Goal: Find contact information: Find contact information

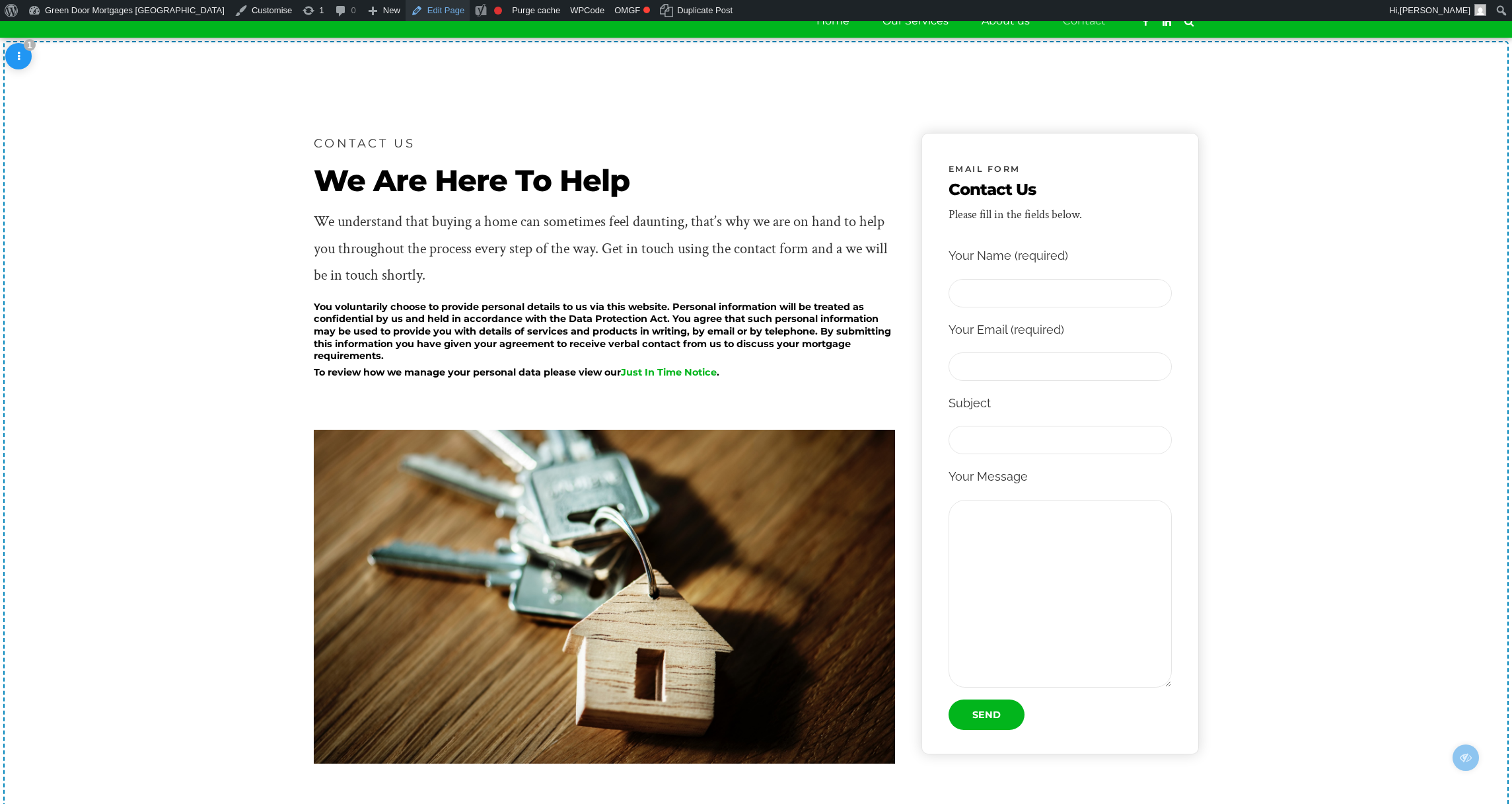
click at [409, 11] on link "Edit Page" at bounding box center [438, 11] width 64 height 21
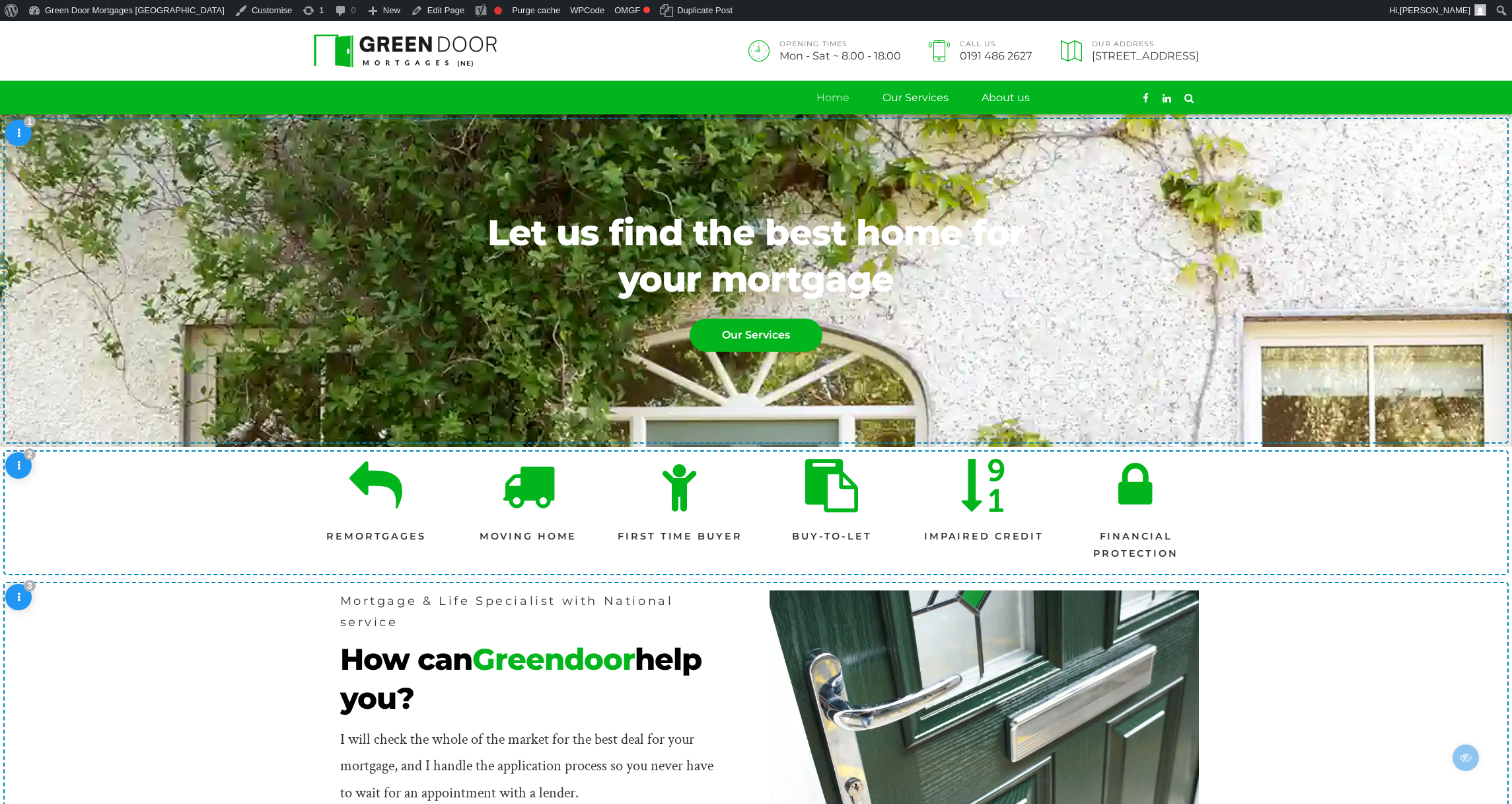
click at [1087, 96] on link "Contact" at bounding box center [1084, 98] width 43 height 33
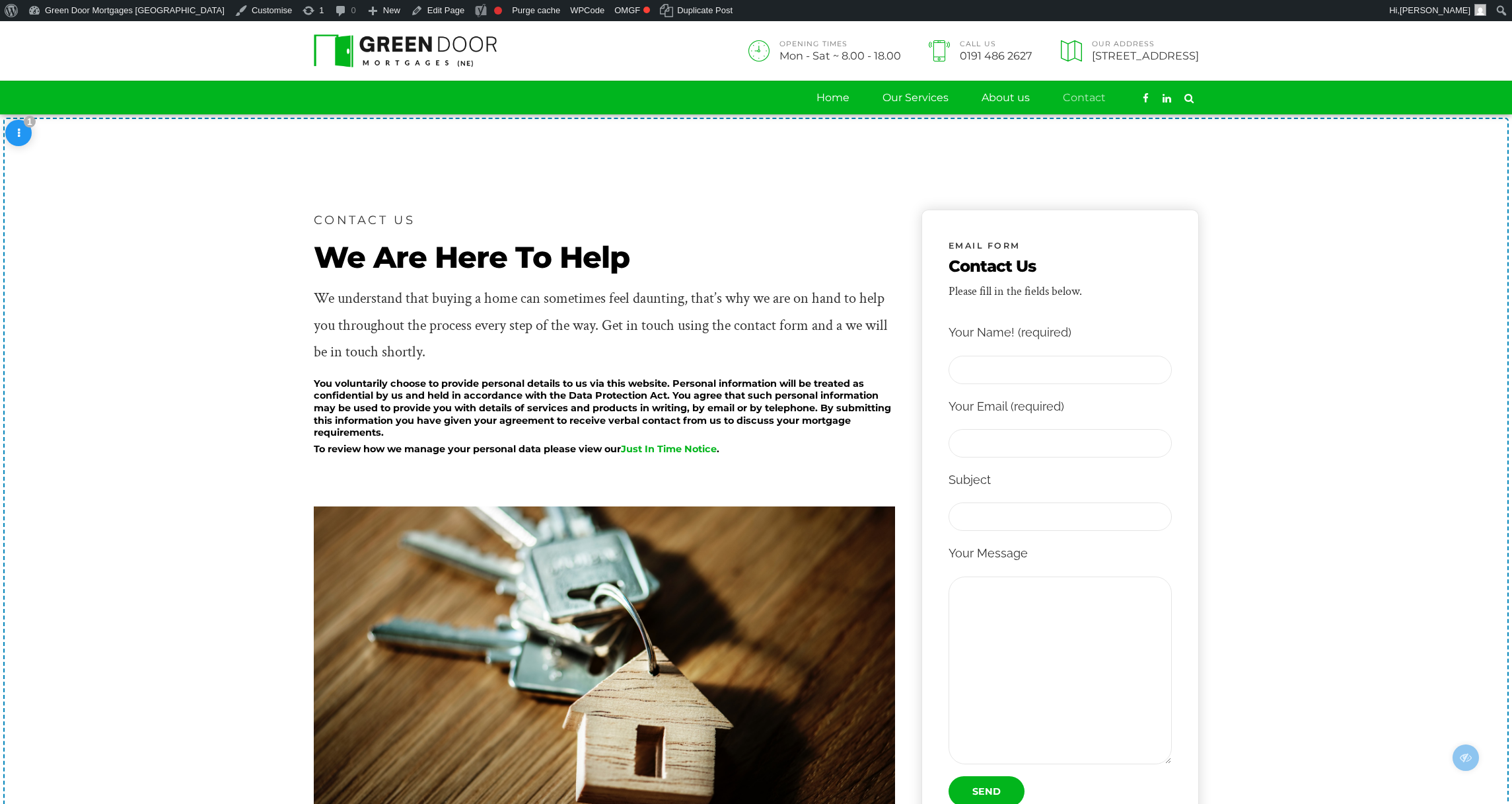
scroll to position [8, 0]
click at [1367, 224] on section "CONTACT US We Are Here To Help We understand that buying a home can sometimes f…" at bounding box center [756, 599] width 1512 height 970
click at [1304, 407] on section "CONTACT US We Are Here To Help We understand that buying a home can sometimes f…" at bounding box center [756, 599] width 1512 height 970
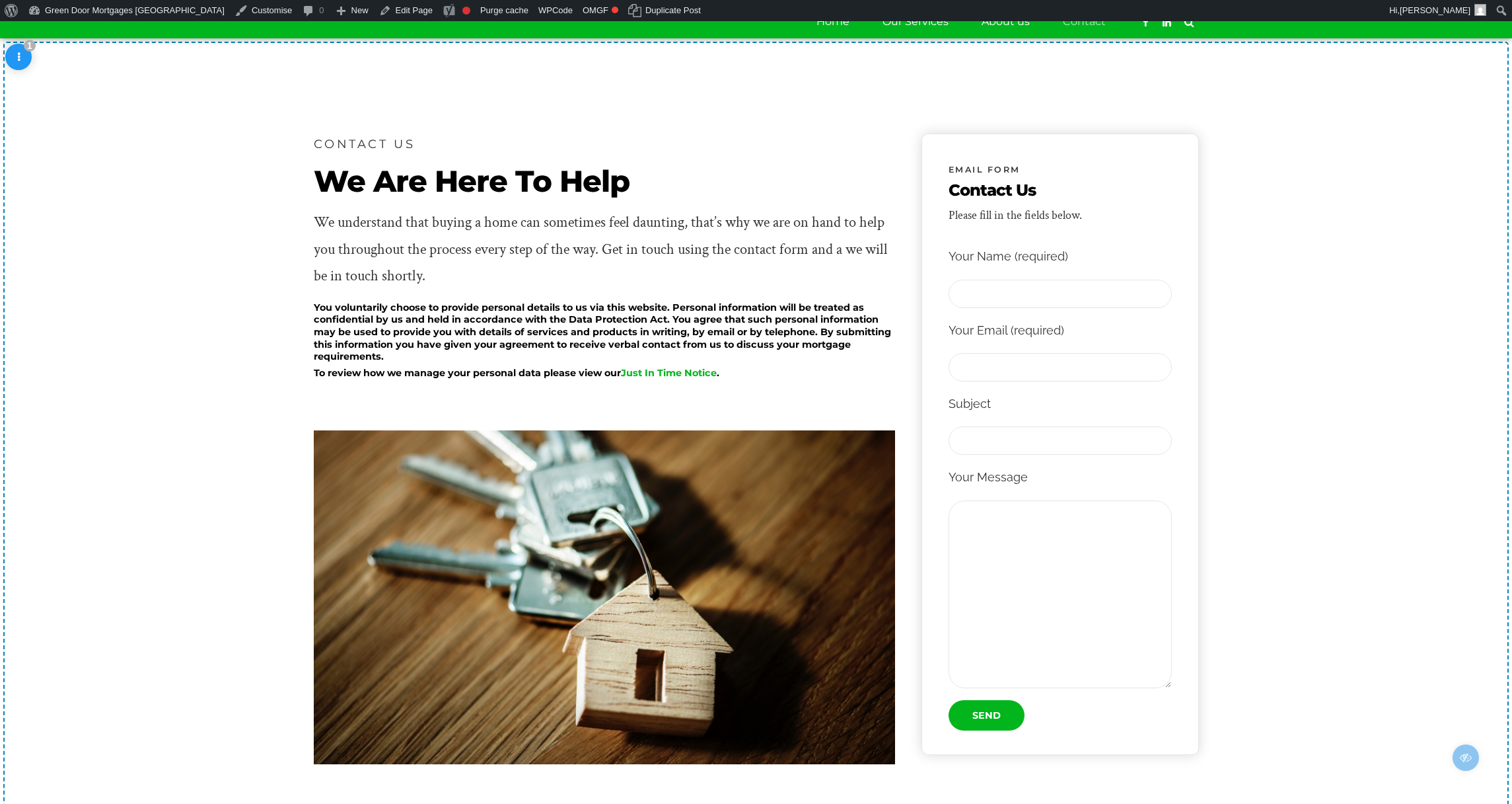
scroll to position [67, 0]
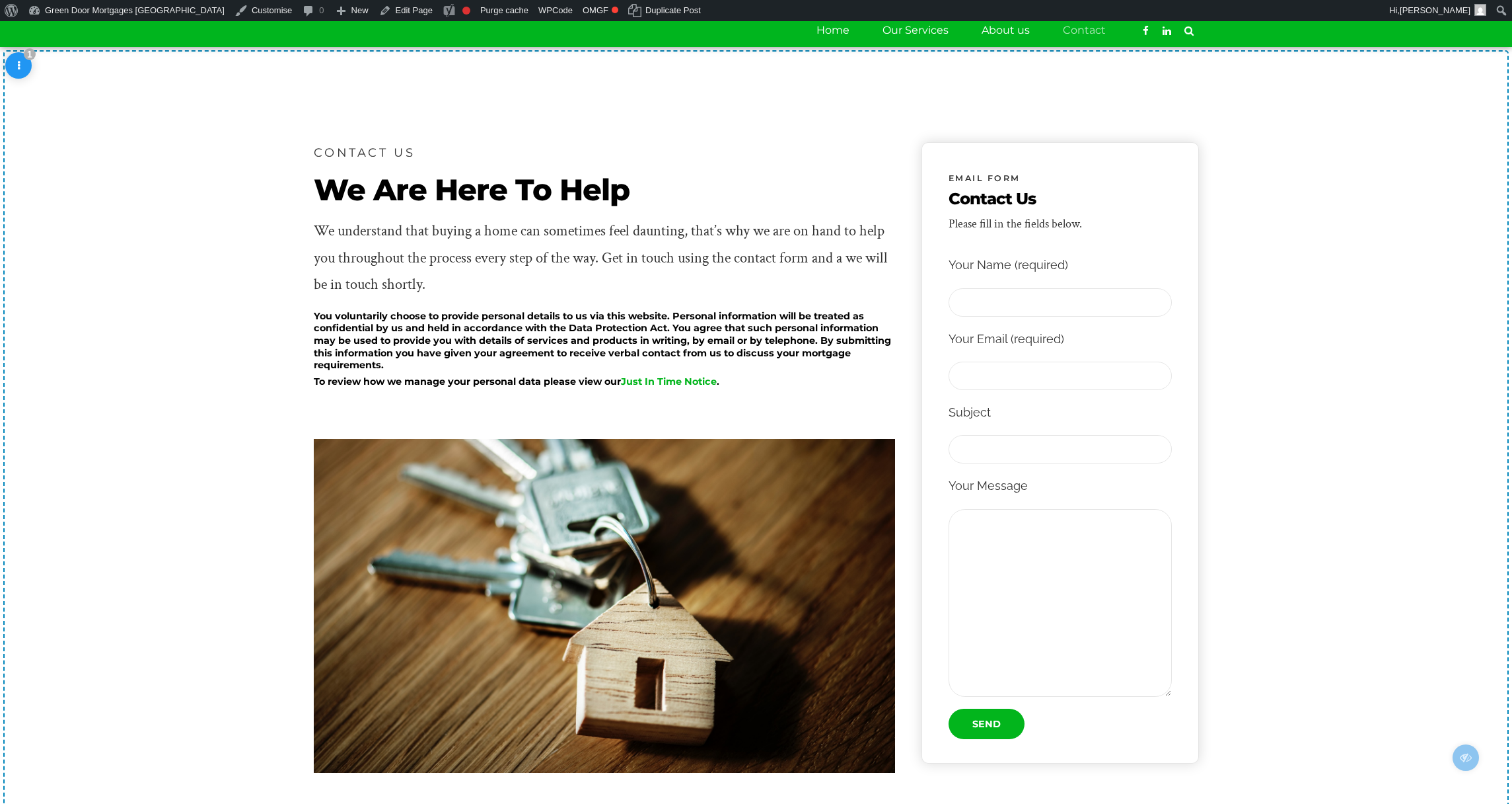
click at [1345, 1] on div "Skip to toolbar About WordPress About WordPress Get Involved WordPress.org Docu…" at bounding box center [756, 11] width 1512 height 21
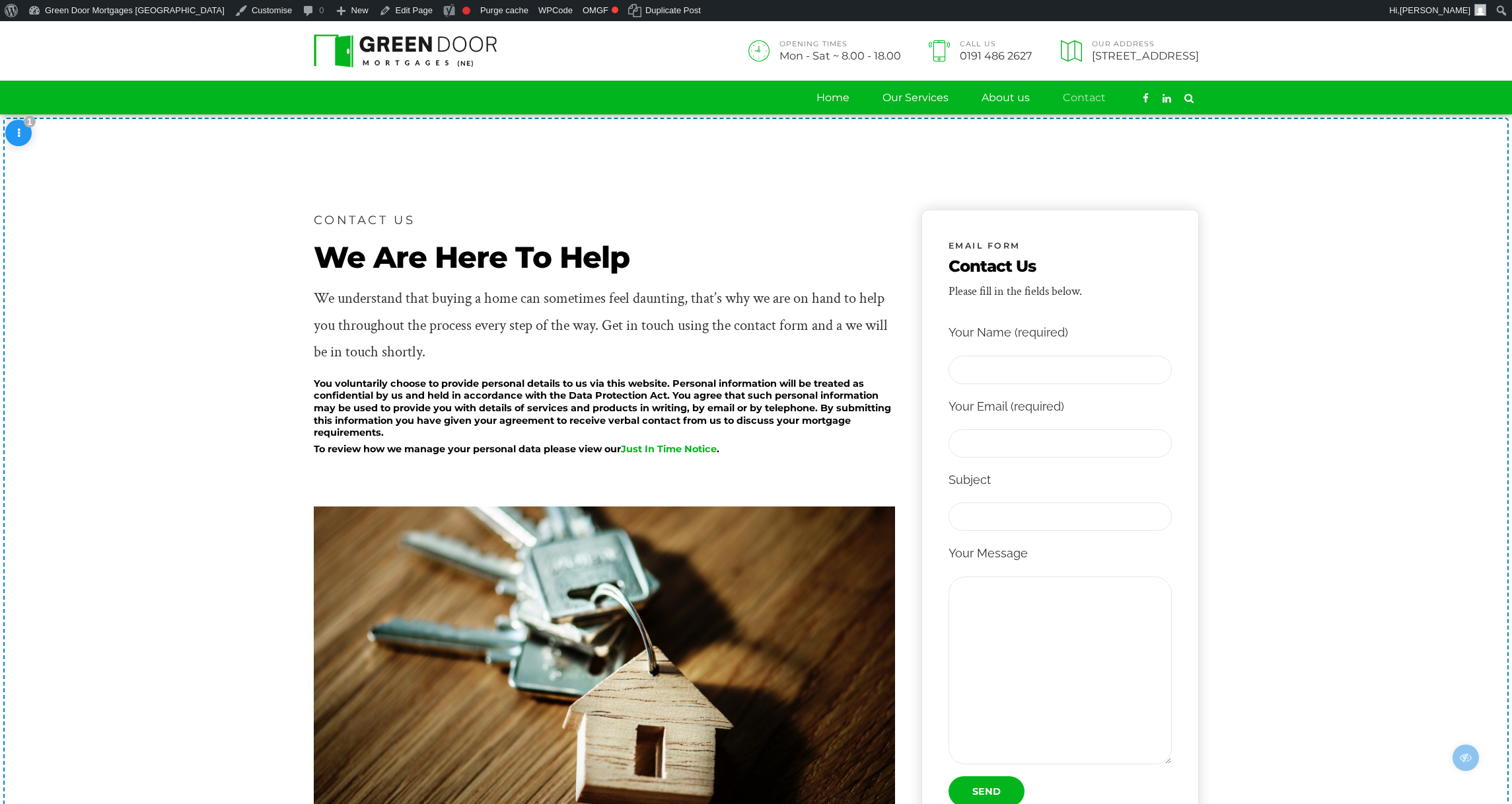
click at [1344, 4] on div "Skip to toolbar About WordPress About WordPress Get Involved WordPress.org Docu…" at bounding box center [756, 11] width 1512 height 21
